Goal: Navigation & Orientation: Find specific page/section

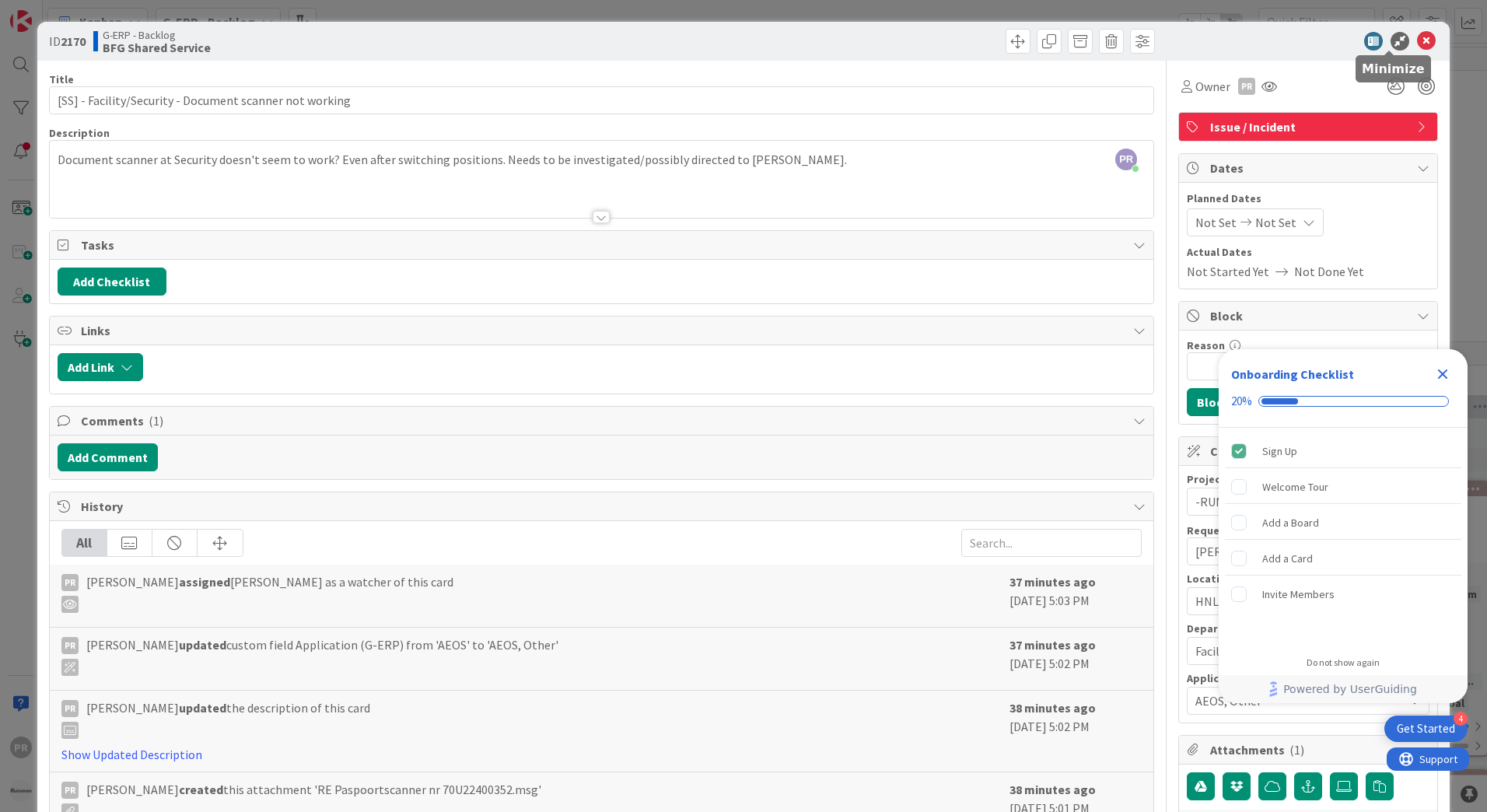
click at [1418, 39] on icon at bounding box center [1427, 42] width 19 height 19
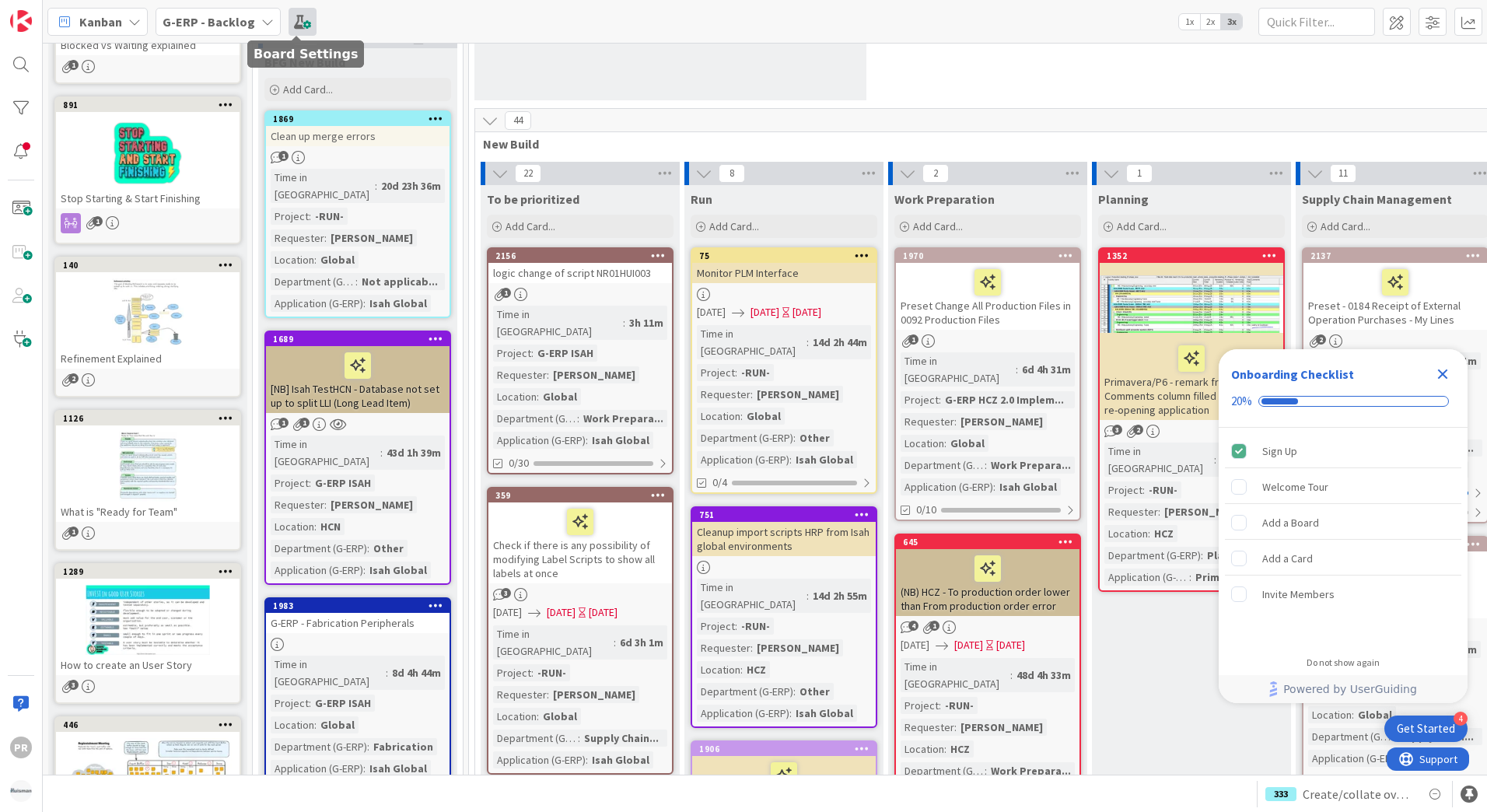
click at [307, 17] on span at bounding box center [302, 21] width 28 height 28
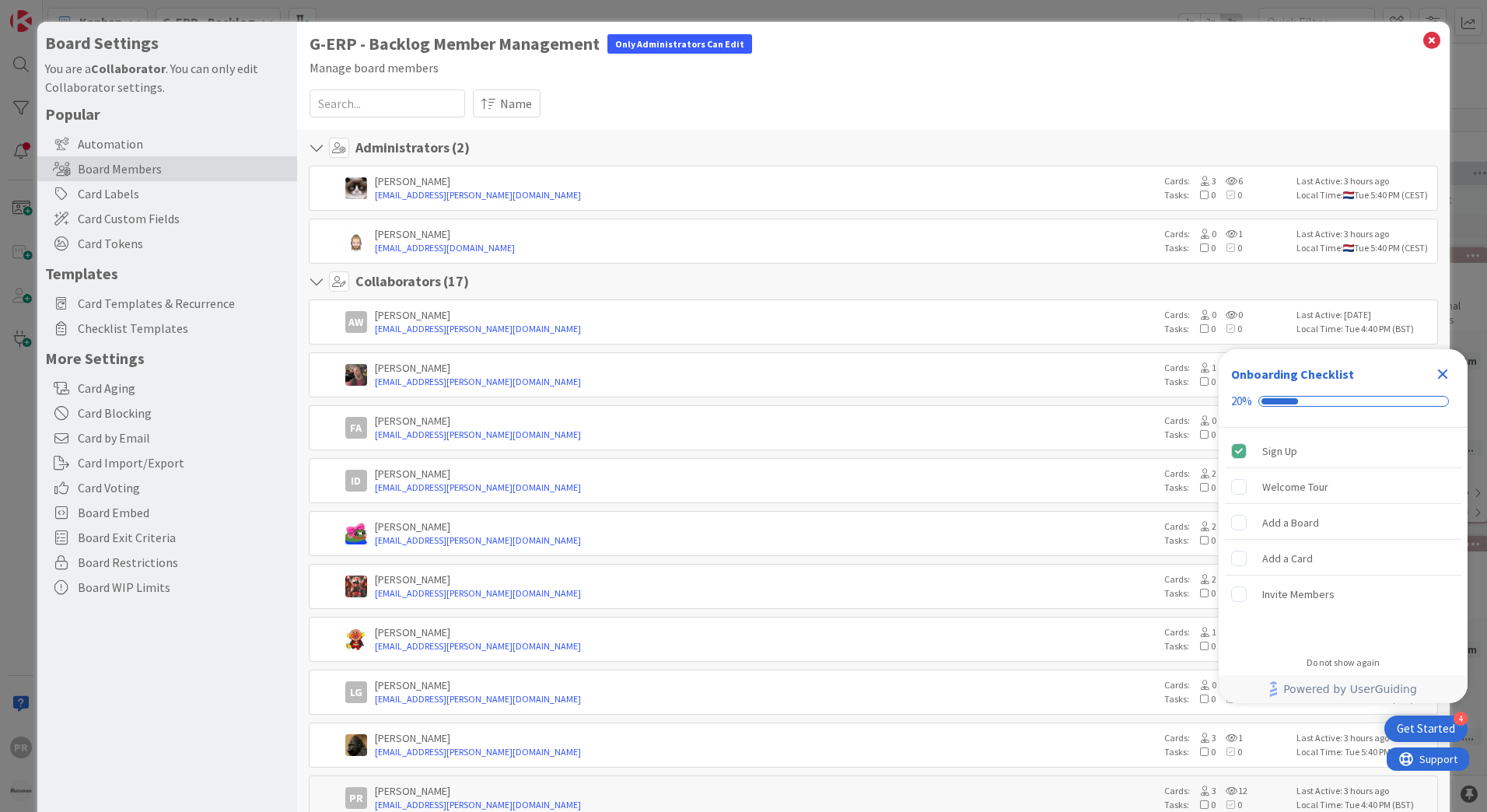
click at [1444, 371] on icon "Close Checklist" at bounding box center [1443, 375] width 10 height 10
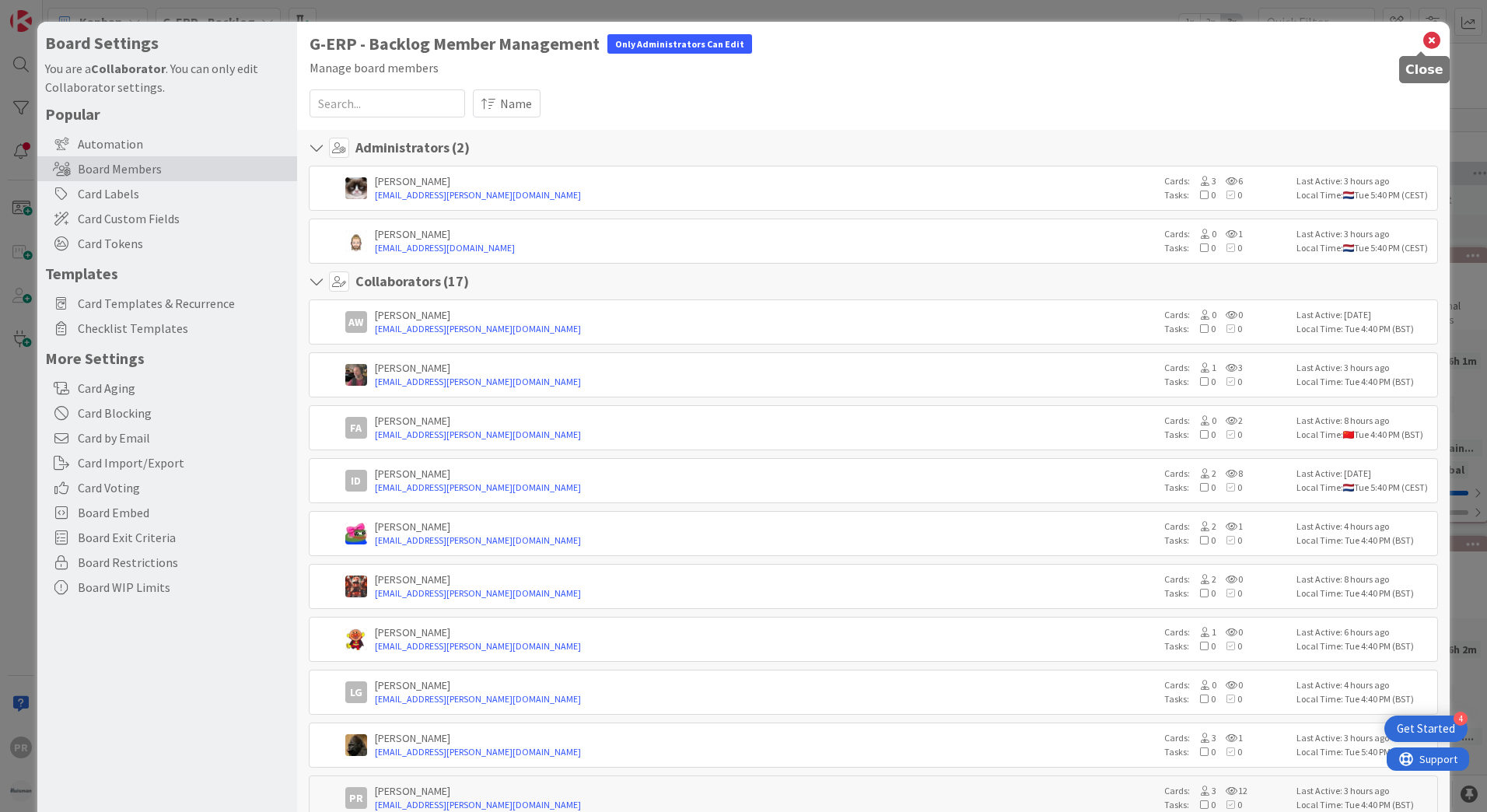
click at [1422, 37] on icon at bounding box center [1432, 40] width 20 height 22
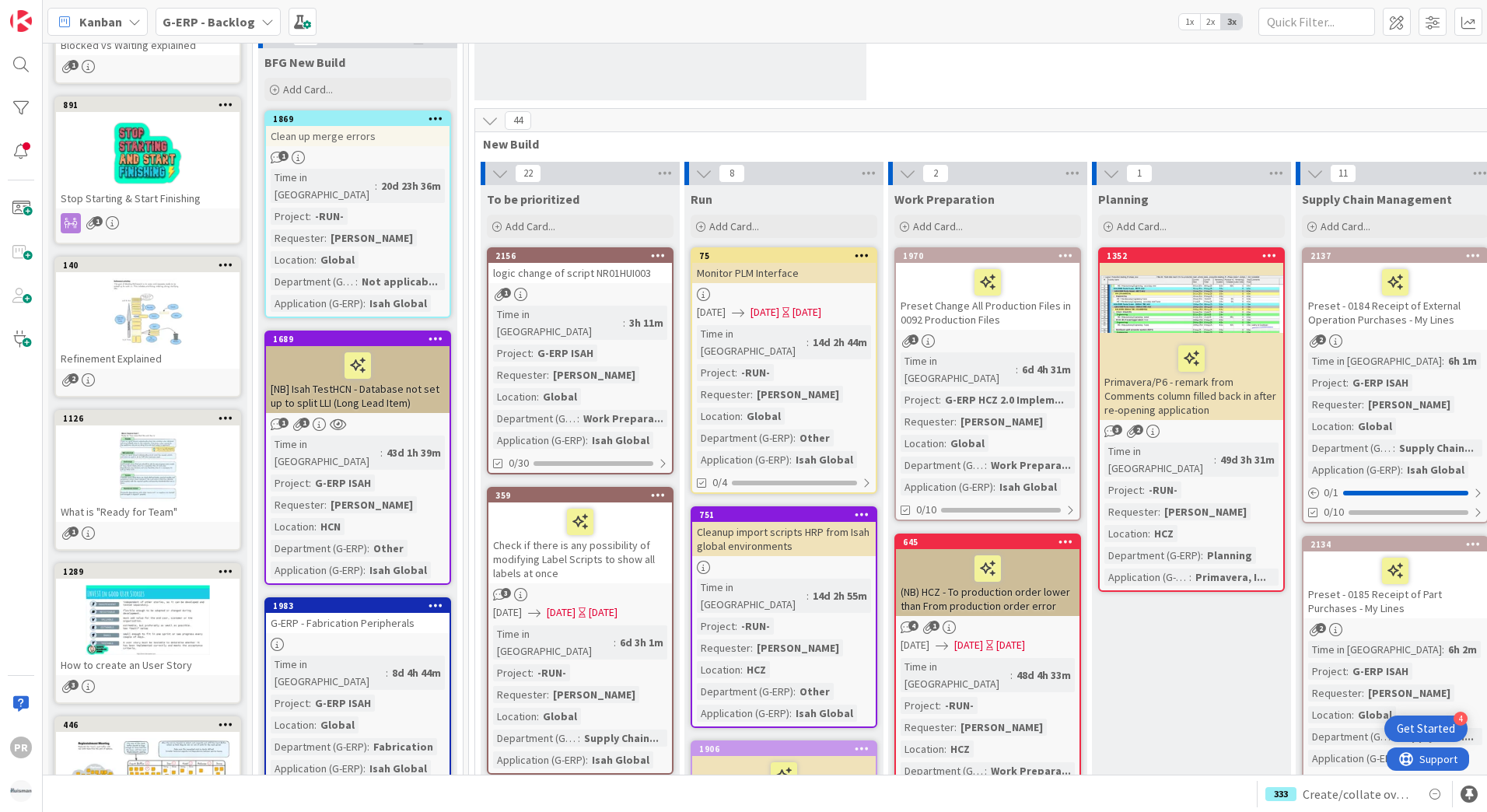
click at [246, 25] on b "G-ERP - Backlog" at bounding box center [208, 22] width 92 height 15
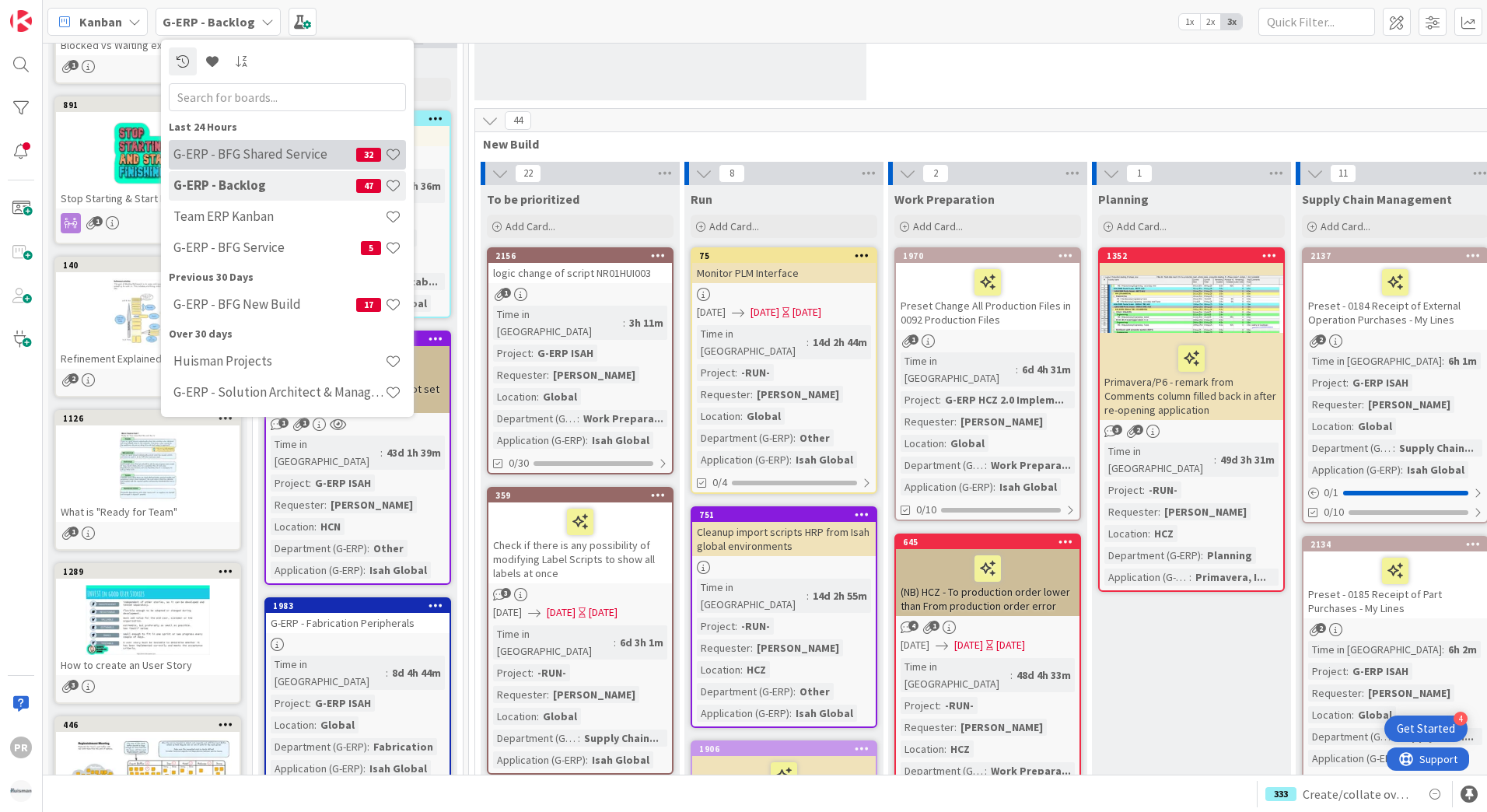
click at [241, 156] on h4 "G-ERP - BFG Shared Service" at bounding box center [264, 154] width 183 height 15
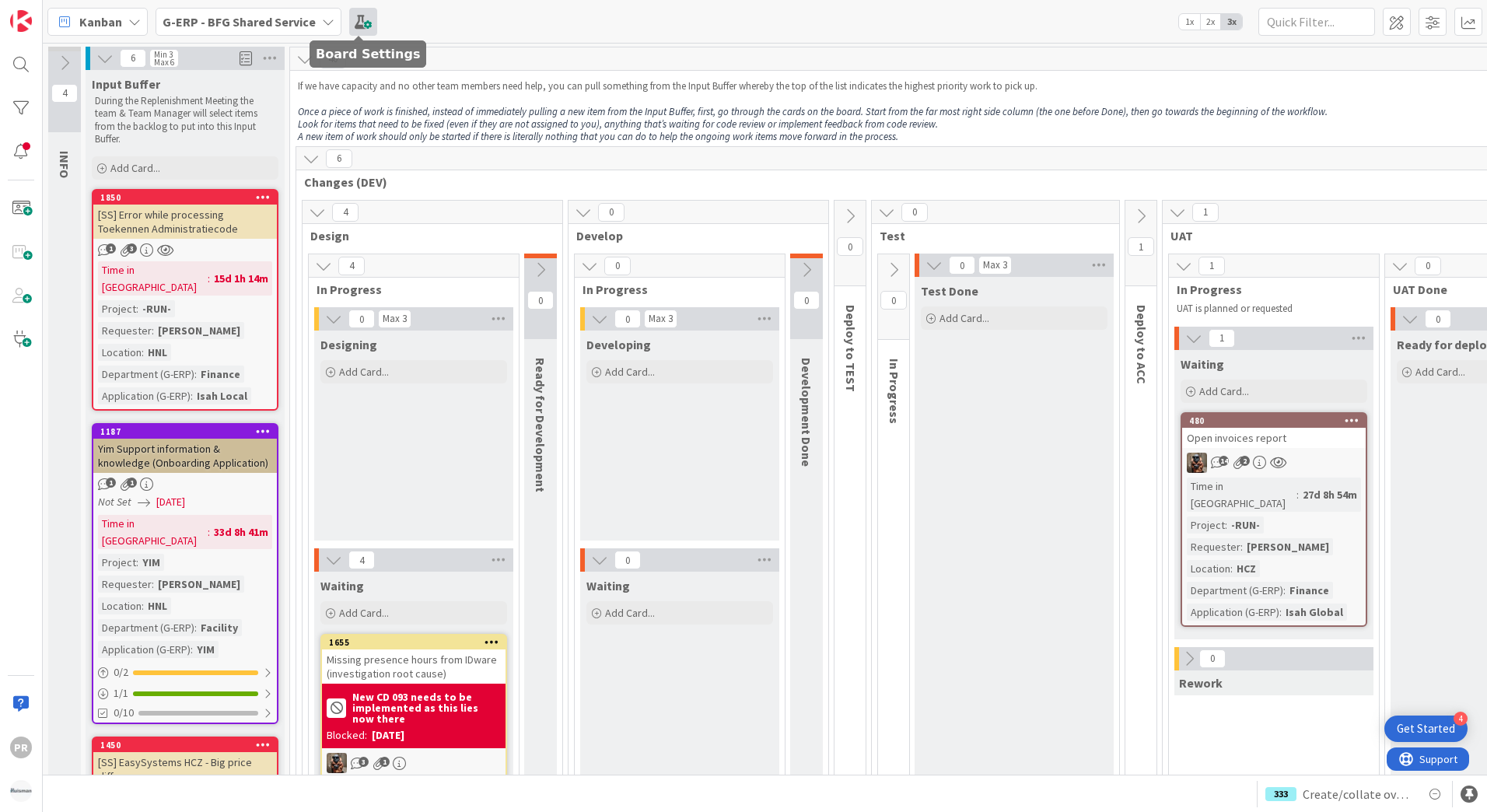
click at [366, 25] on span at bounding box center [362, 21] width 28 height 28
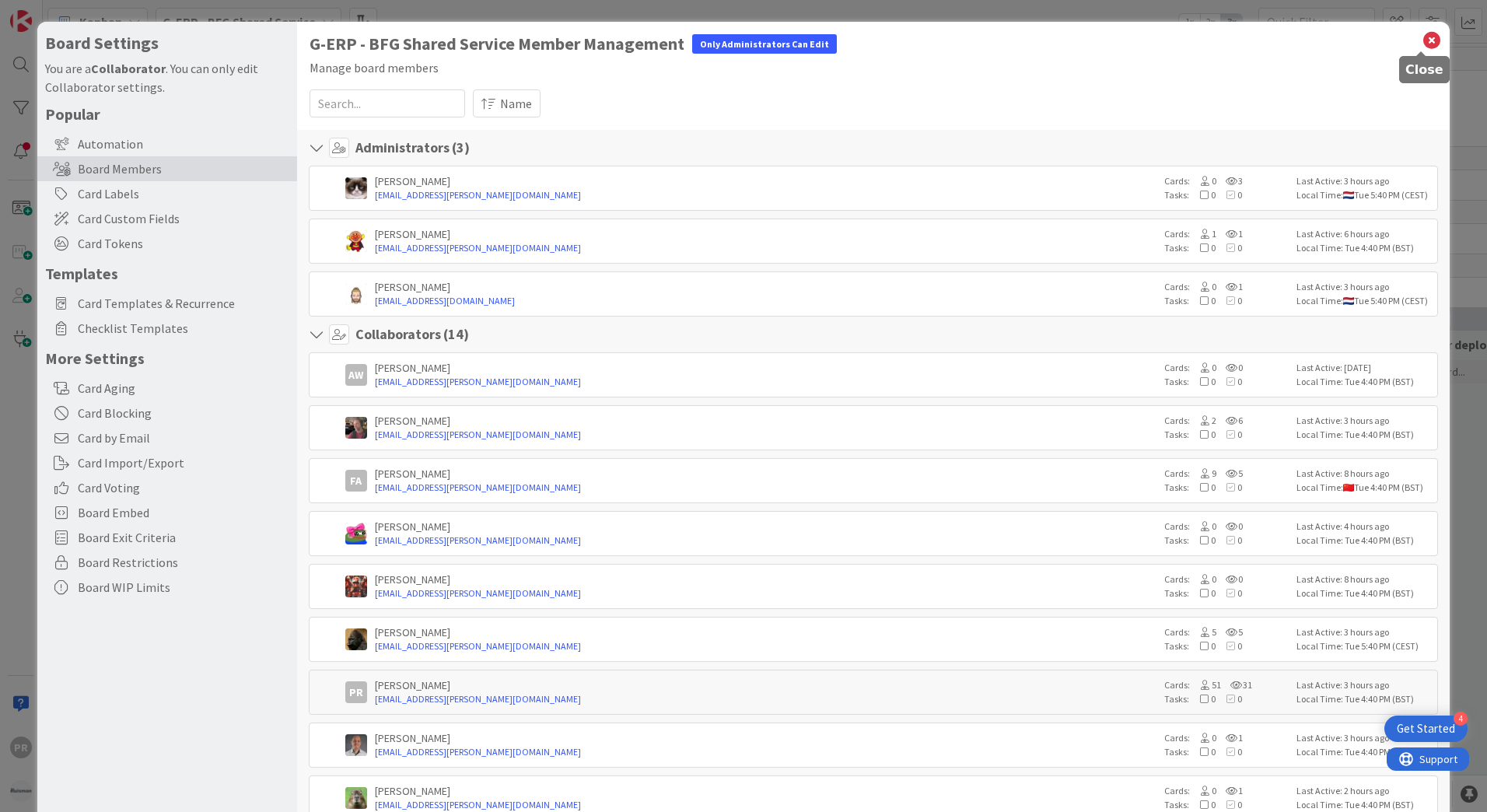
click at [1422, 44] on icon at bounding box center [1432, 40] width 20 height 22
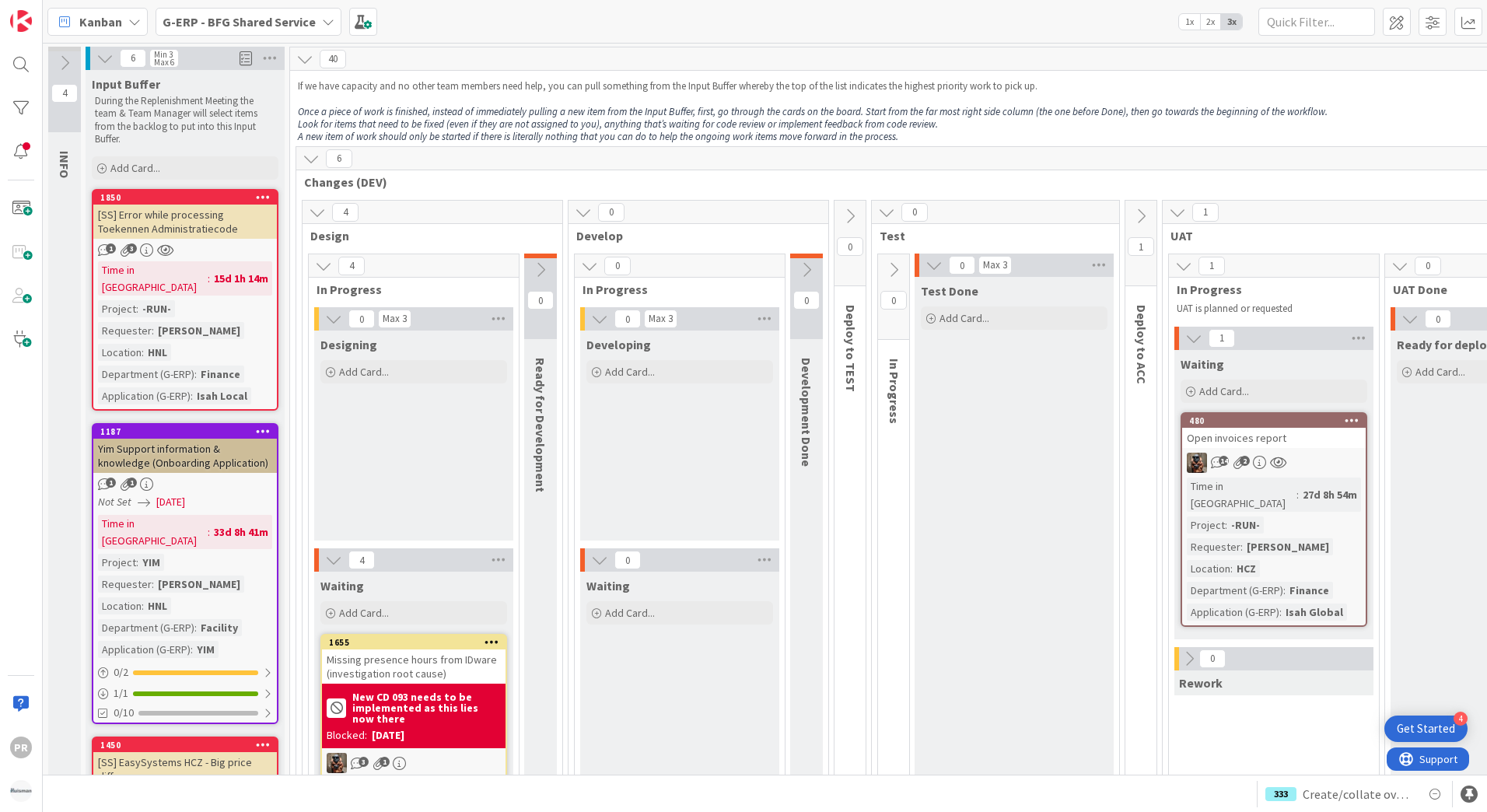
click at [302, 24] on b "G-ERP - BFG Shared Service" at bounding box center [239, 22] width 153 height 15
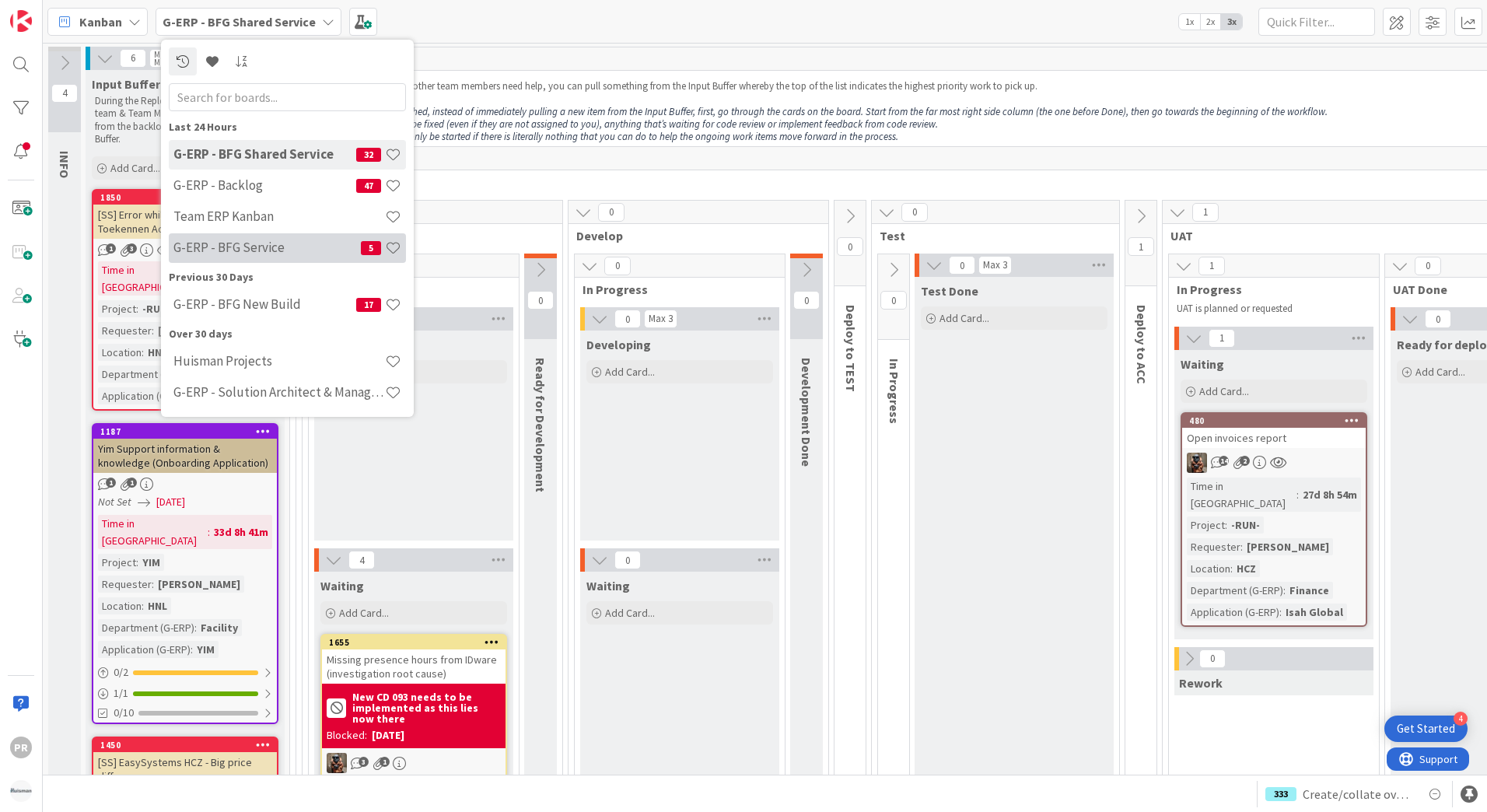
click at [276, 240] on h4 "G-ERP - BFG Service" at bounding box center [266, 247] width 187 height 15
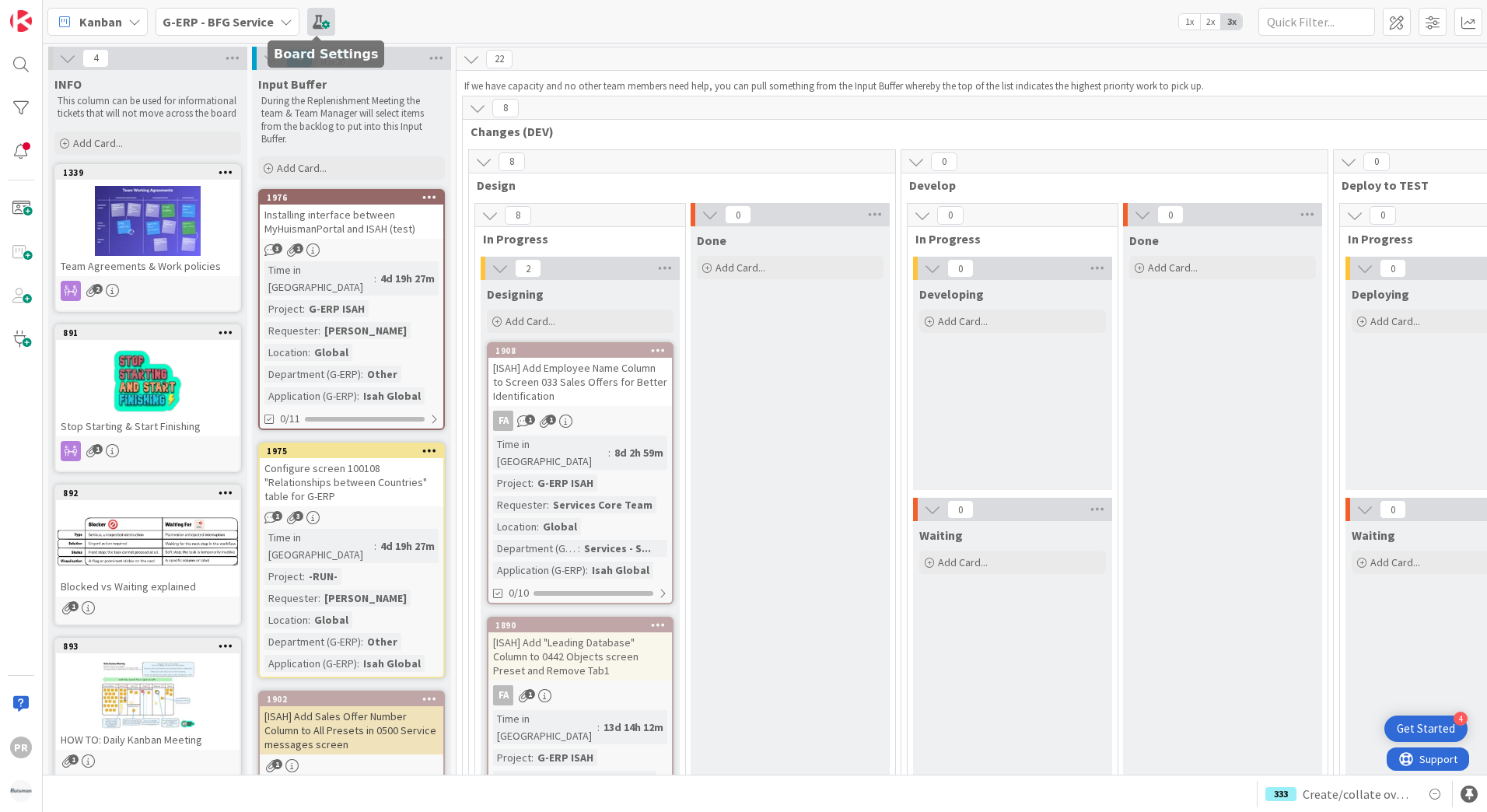
click at [320, 22] on span at bounding box center [320, 21] width 28 height 28
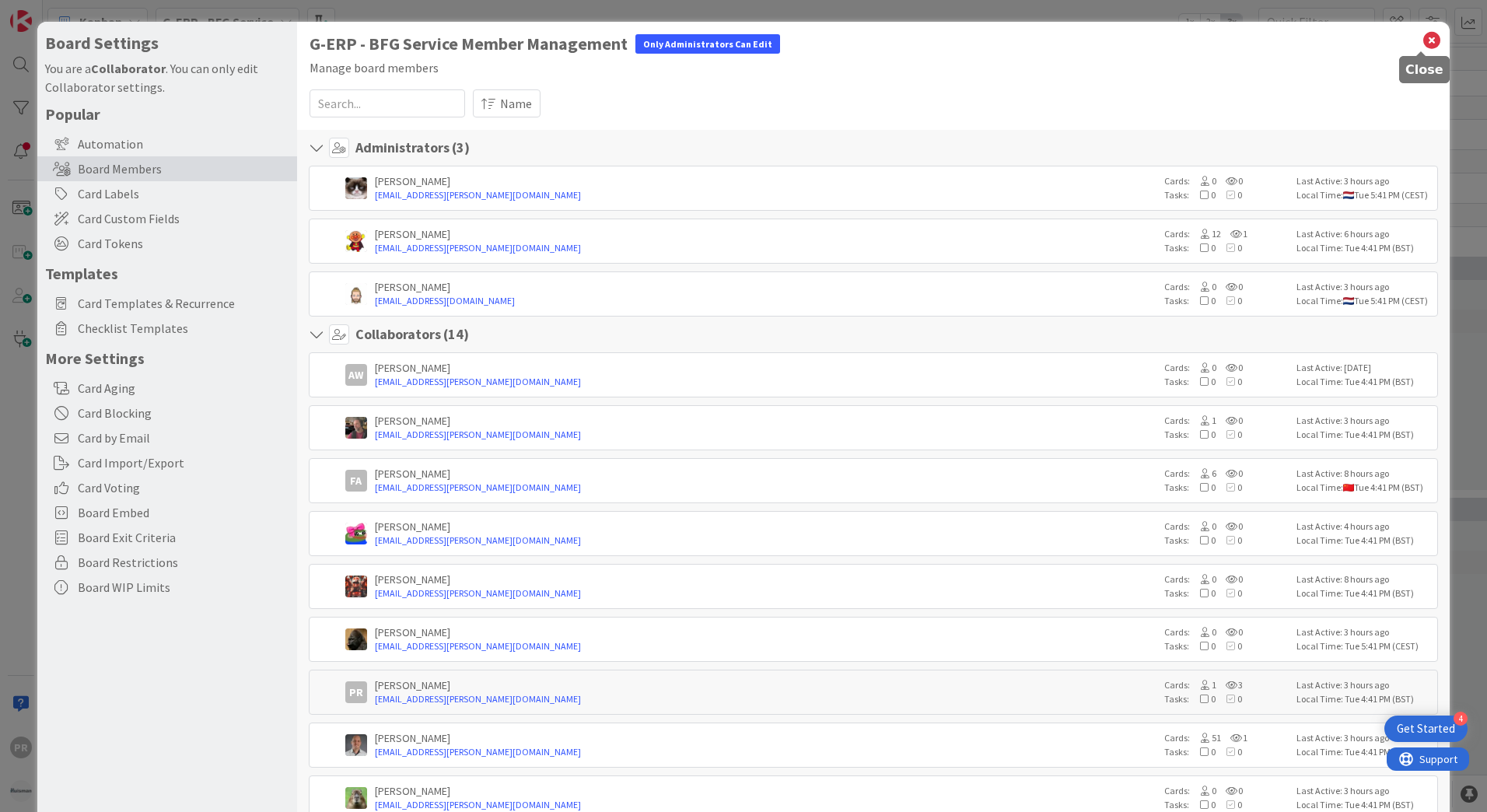
click at [1422, 36] on icon at bounding box center [1432, 40] width 20 height 22
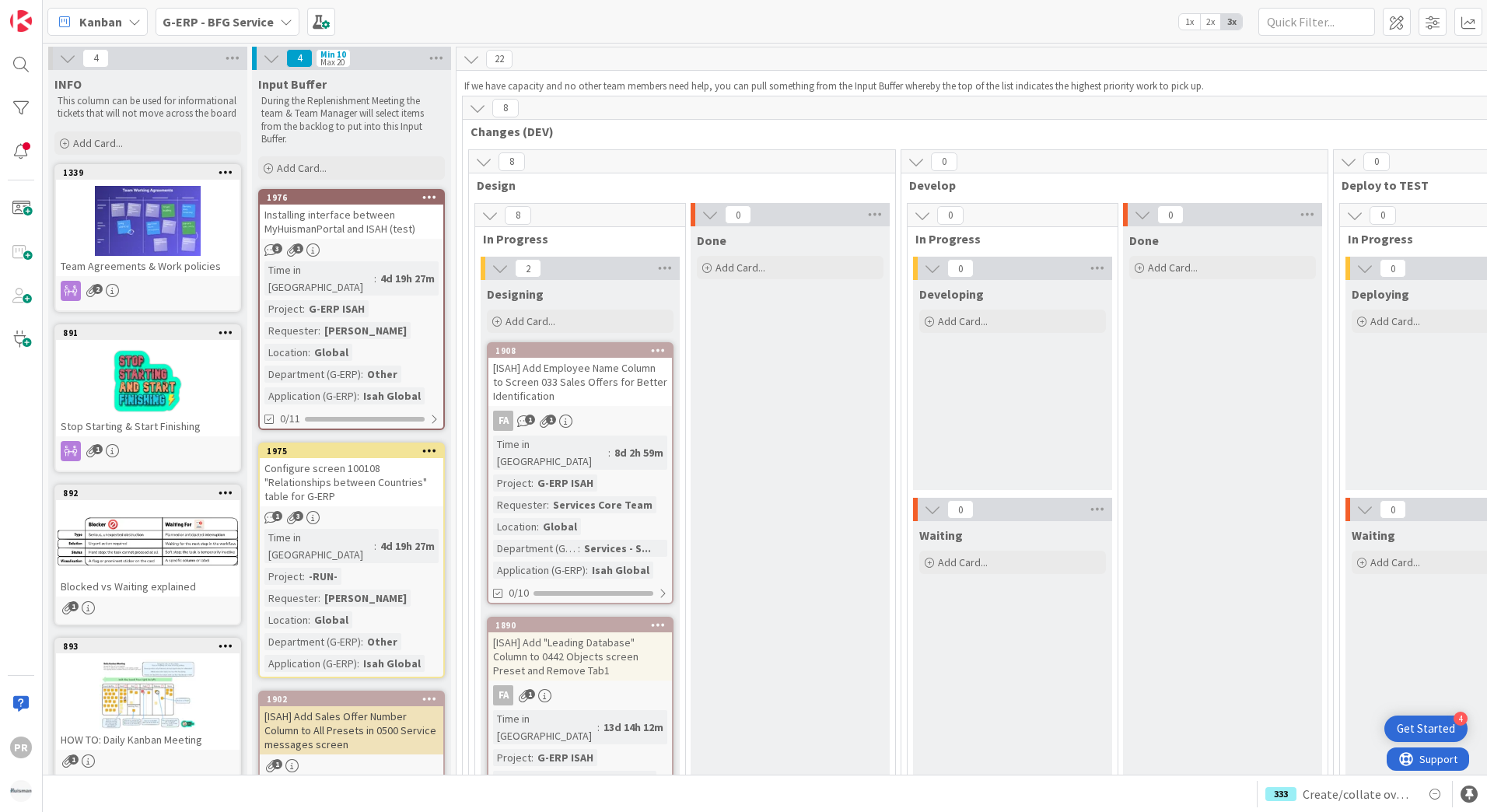
click at [255, 29] on b "G-ERP - BFG Service" at bounding box center [218, 22] width 111 height 15
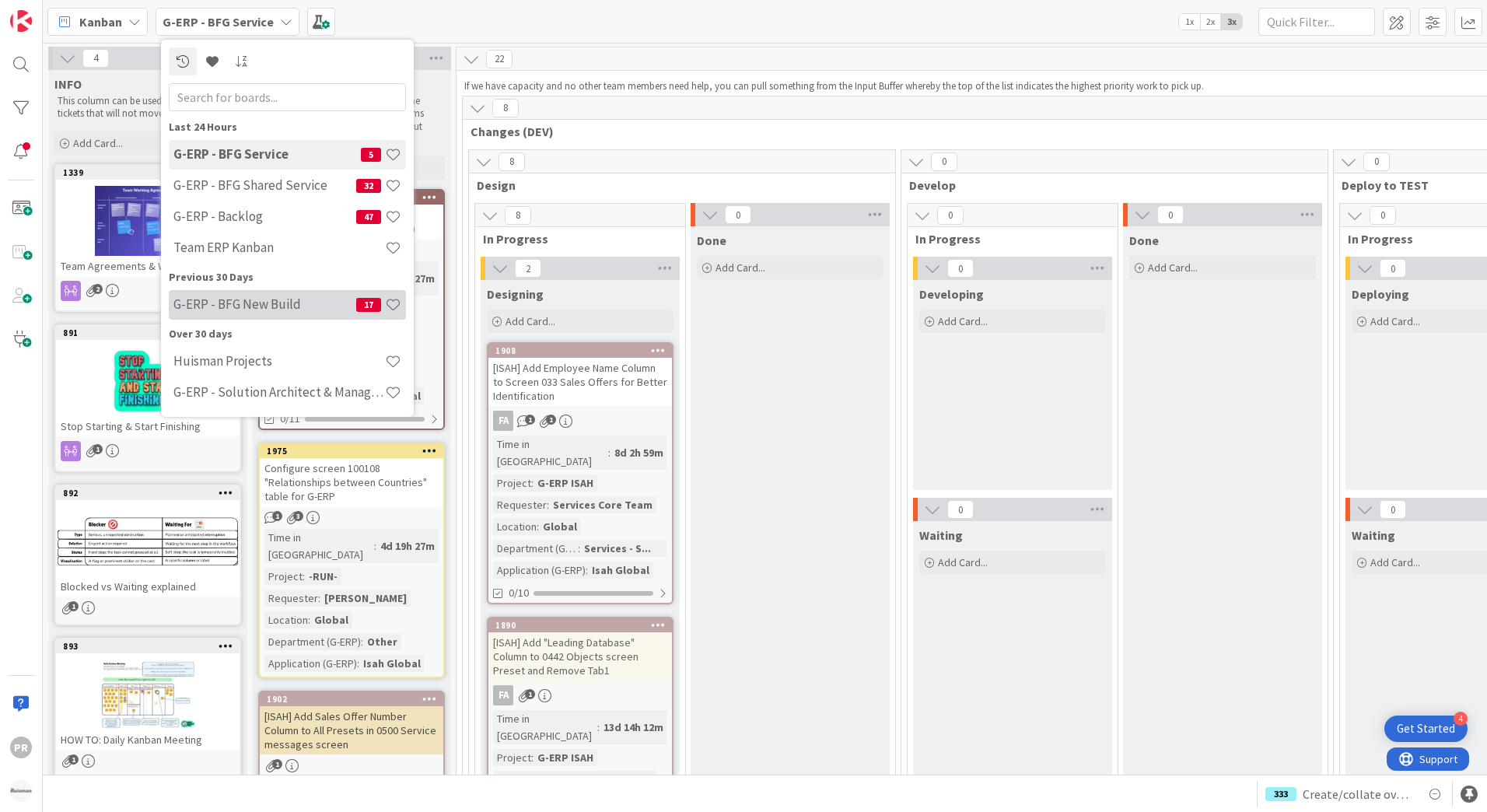
click at [259, 300] on h4 "G-ERP - BFG New Build" at bounding box center [264, 304] width 183 height 15
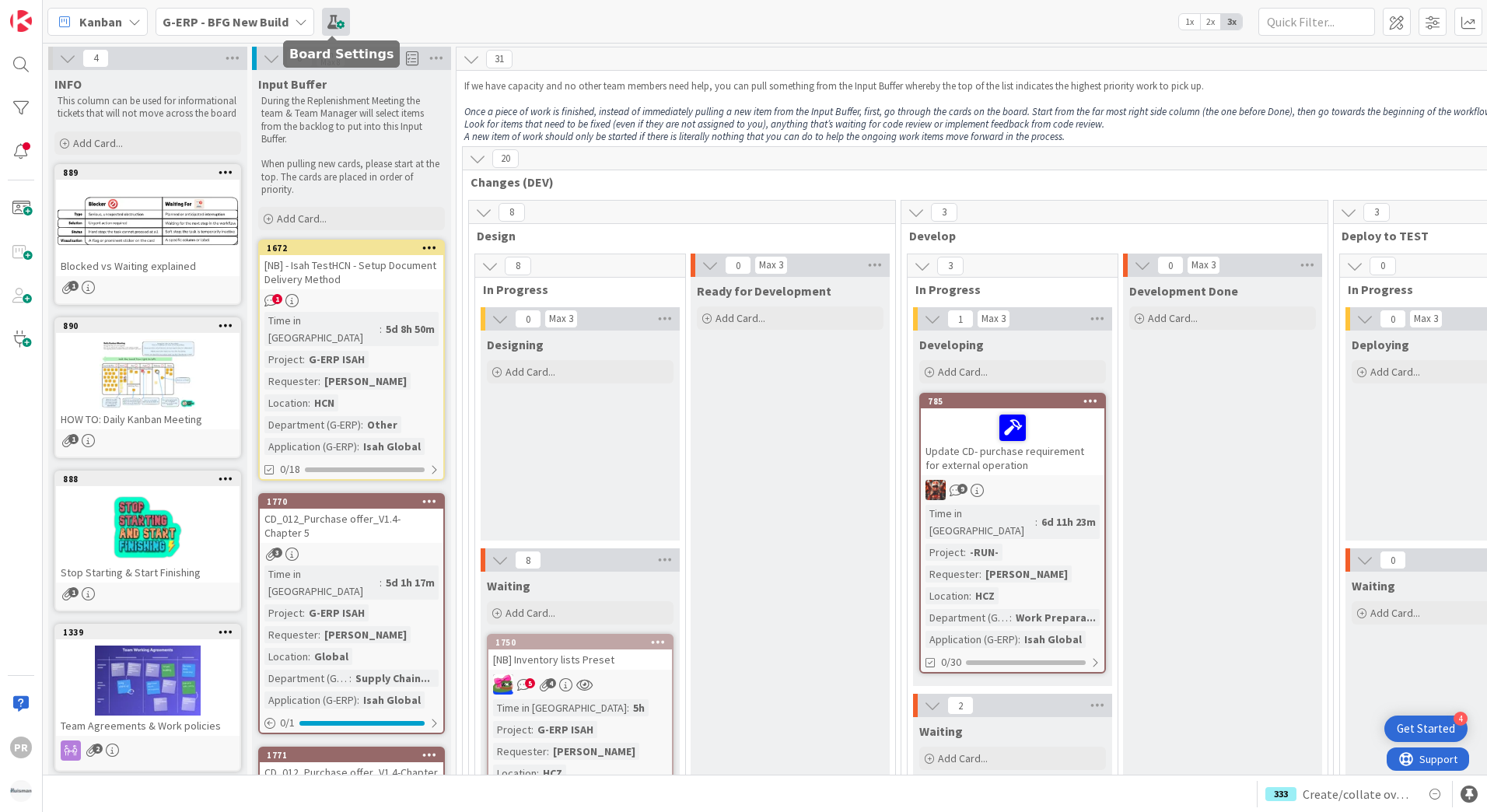
click at [333, 24] on span at bounding box center [336, 21] width 28 height 28
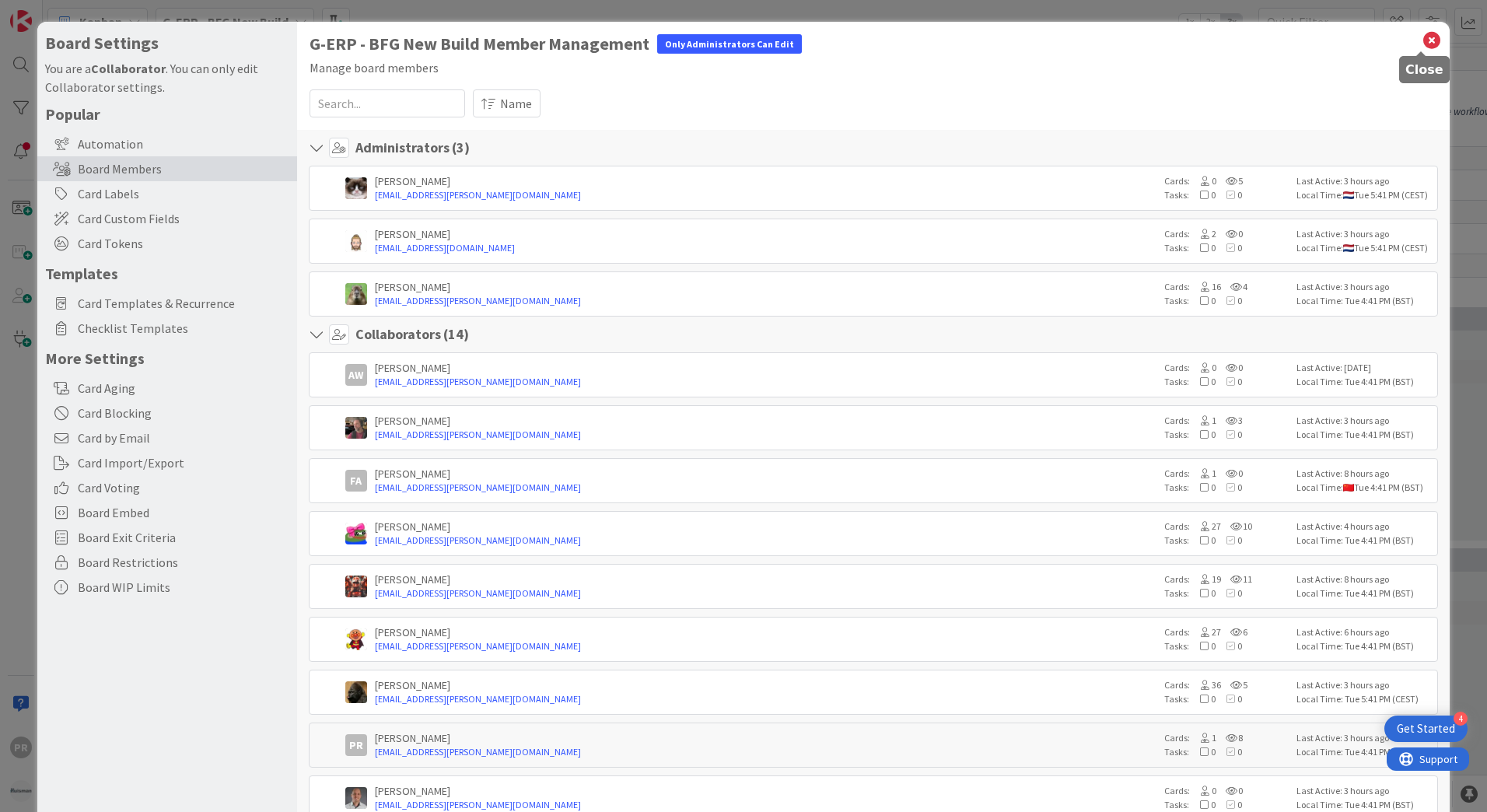
click at [1422, 45] on icon at bounding box center [1432, 40] width 20 height 22
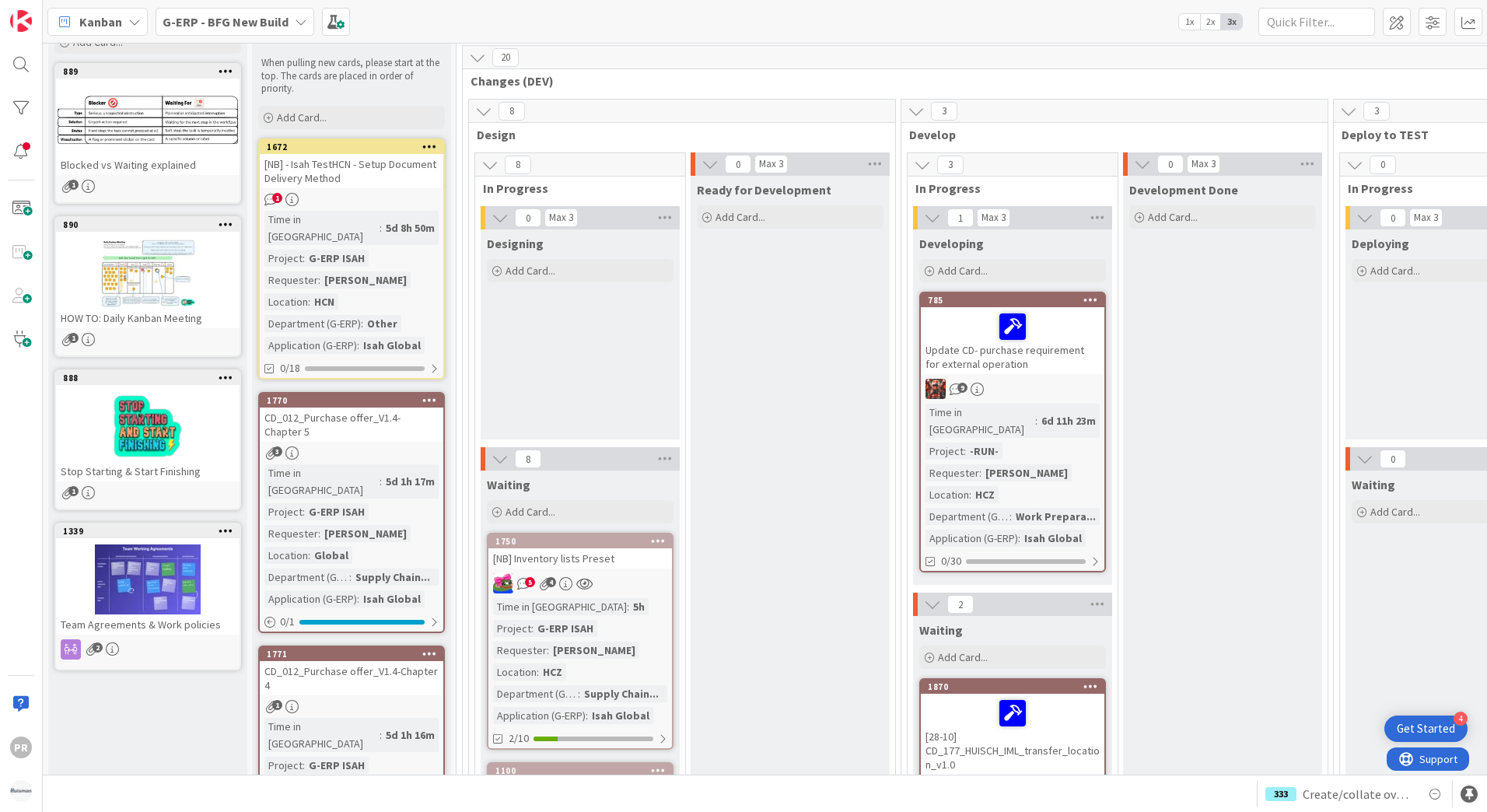
scroll to position [311, 0]
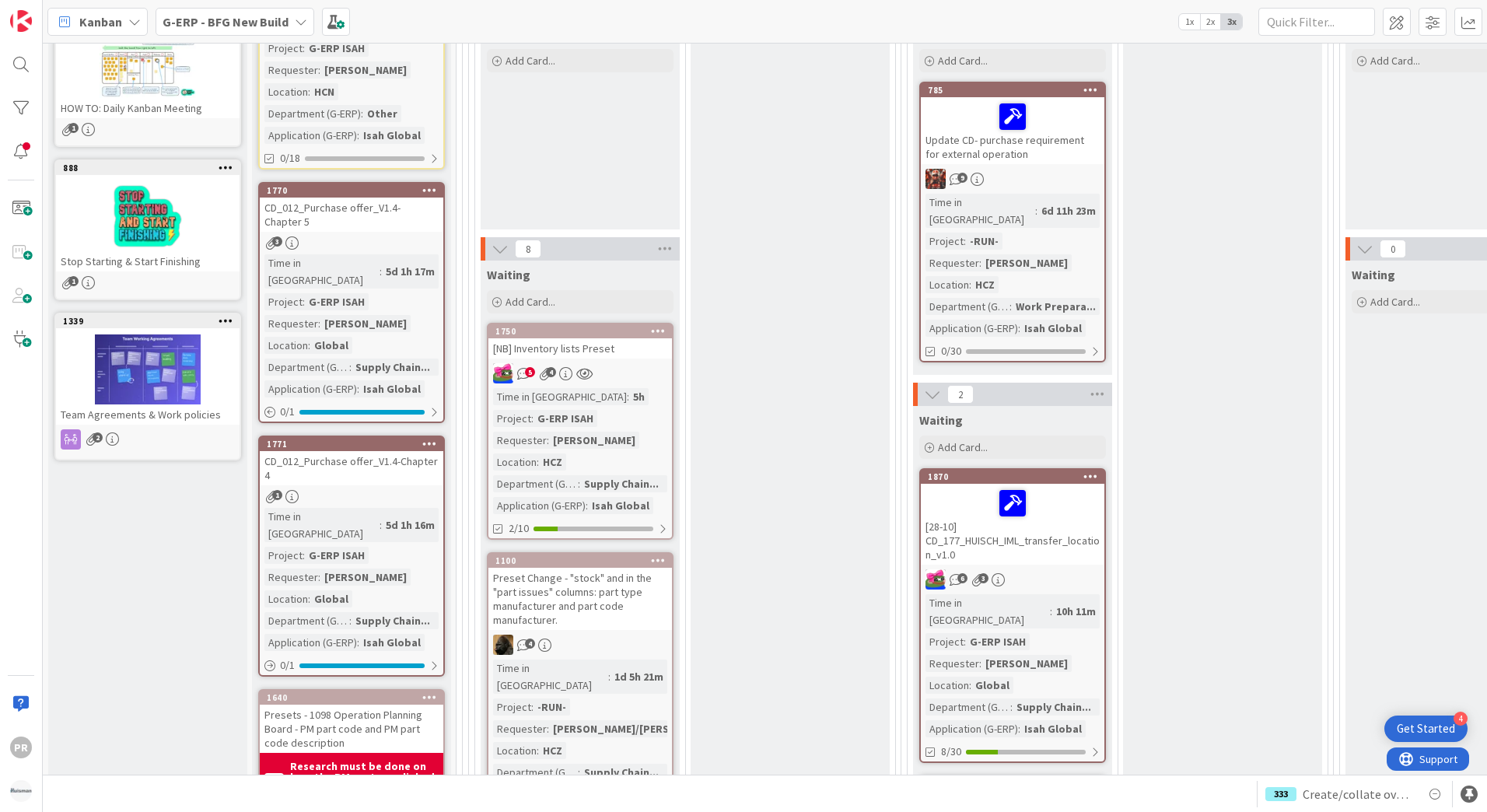
click at [263, 15] on b "G-ERP - BFG New Build" at bounding box center [225, 22] width 126 height 15
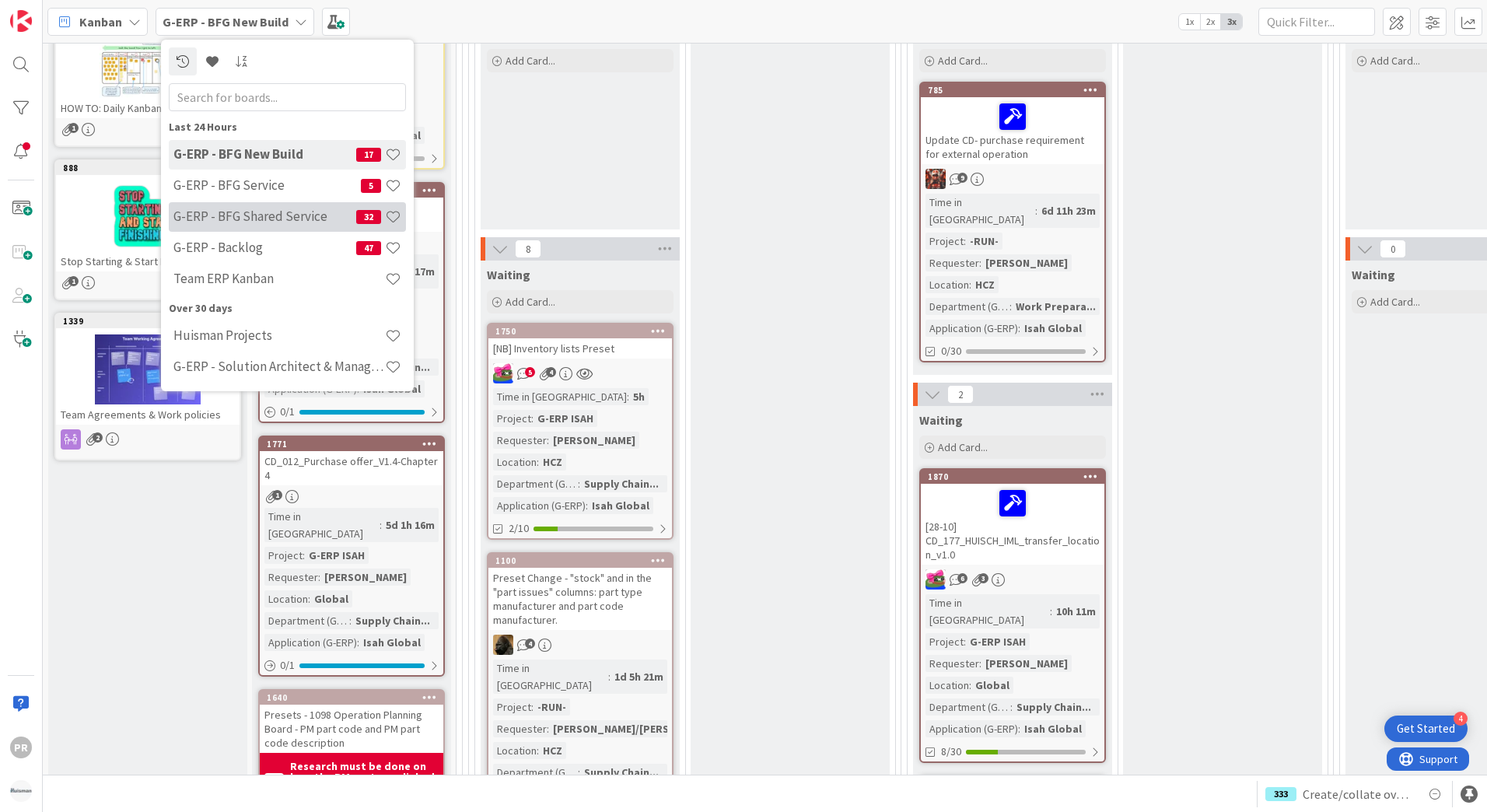
click at [277, 213] on h4 "G-ERP - BFG Shared Service" at bounding box center [264, 216] width 183 height 15
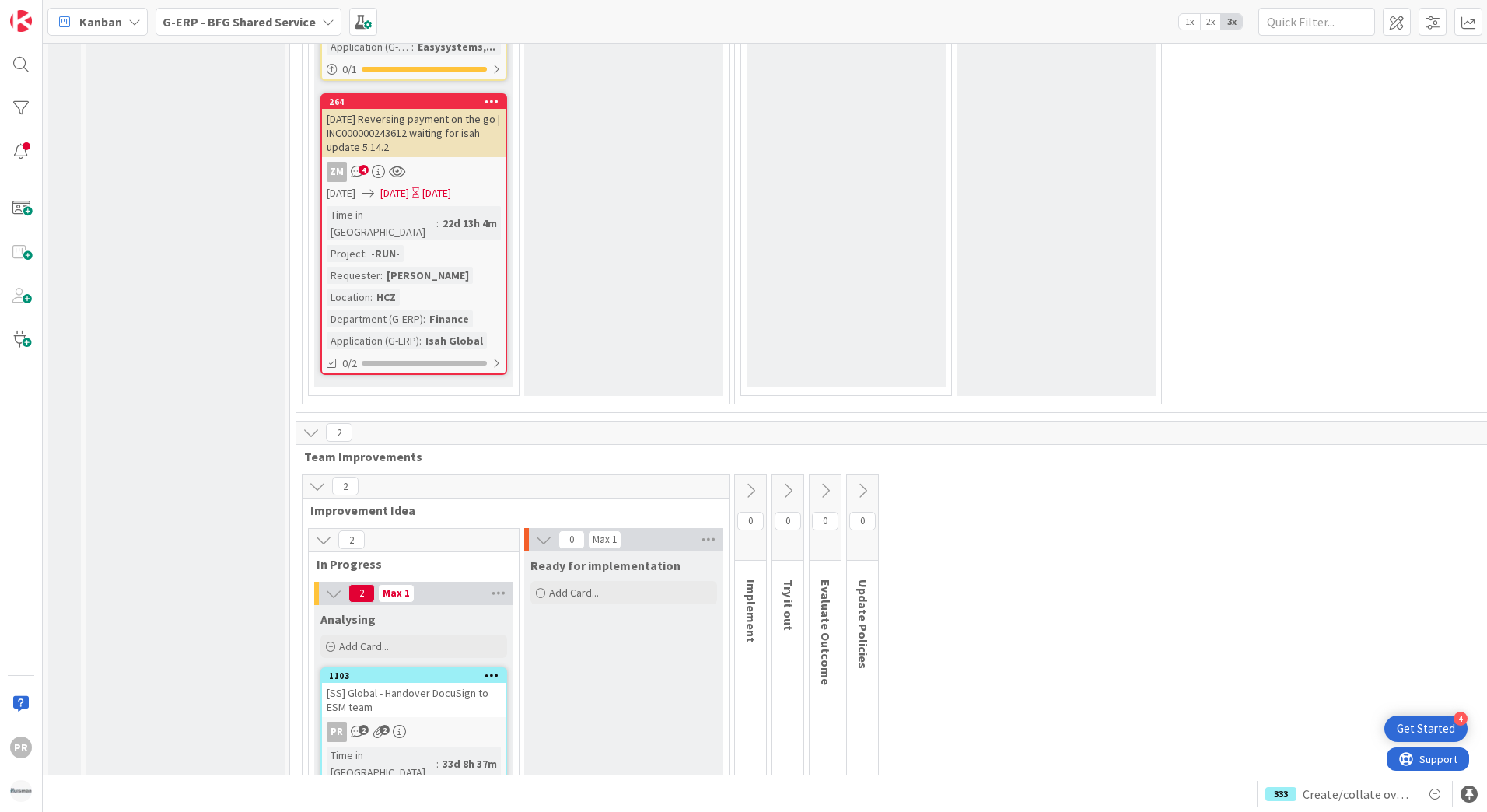
scroll to position [10044, 0]
